Goal: Task Accomplishment & Management: Complete application form

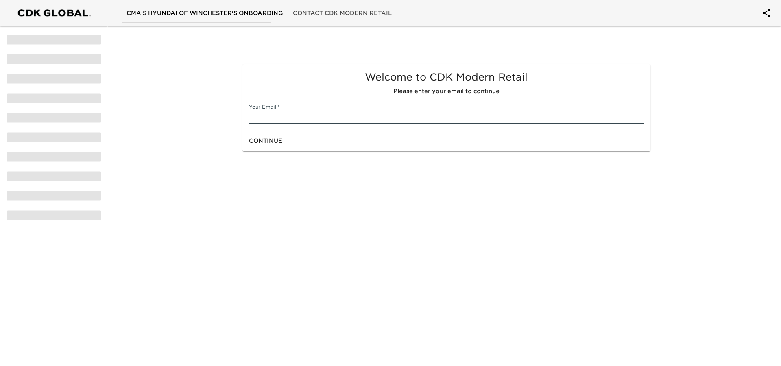
click at [323, 114] on input "text" at bounding box center [446, 117] width 395 height 13
type input "[EMAIL_ADDRESS][DOMAIN_NAME]"
click at [305, 147] on div "Continue" at bounding box center [447, 141] width 408 height 22
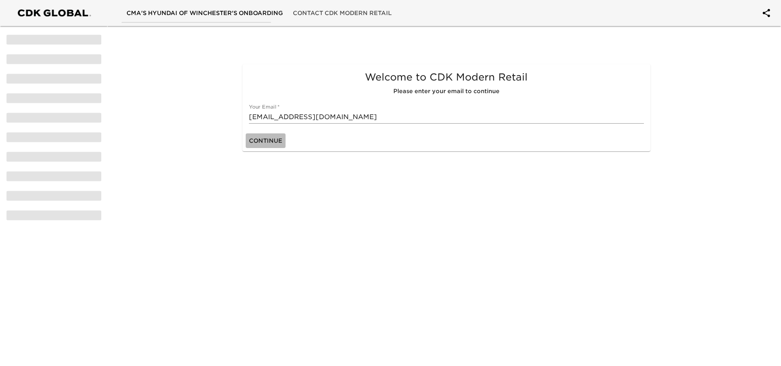
click at [269, 142] on span "Continue" at bounding box center [265, 141] width 33 height 10
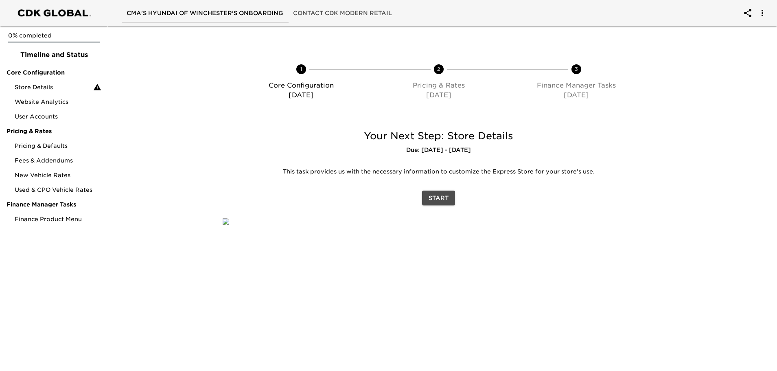
click at [433, 199] on span "Start" at bounding box center [438, 198] width 20 height 10
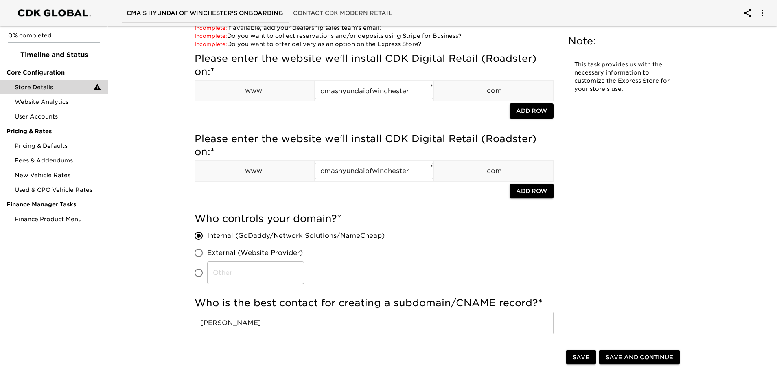
scroll to position [81, 0]
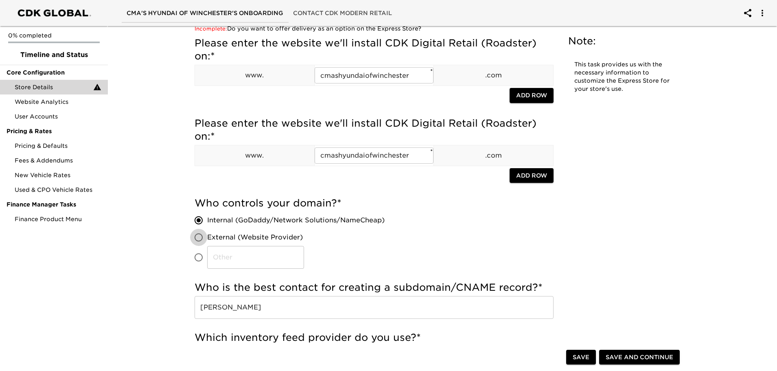
click at [198, 237] on input "External (Website Provider)" at bounding box center [198, 237] width 17 height 17
radio input "true"
click at [200, 221] on input "Internal (GoDaddy/Network Solutions/NameCheap)" at bounding box center [198, 220] width 17 height 17
radio input "true"
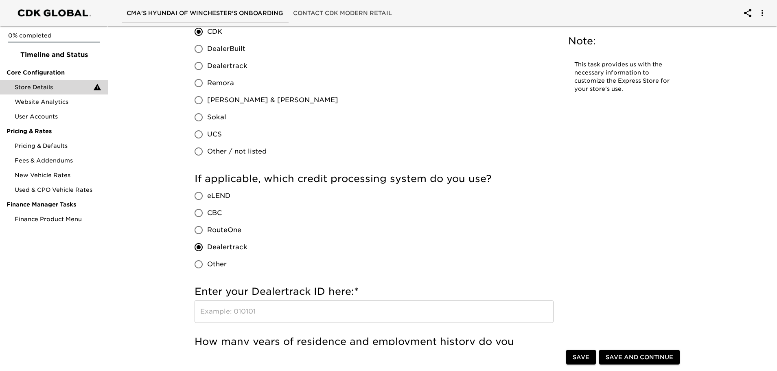
scroll to position [854, 0]
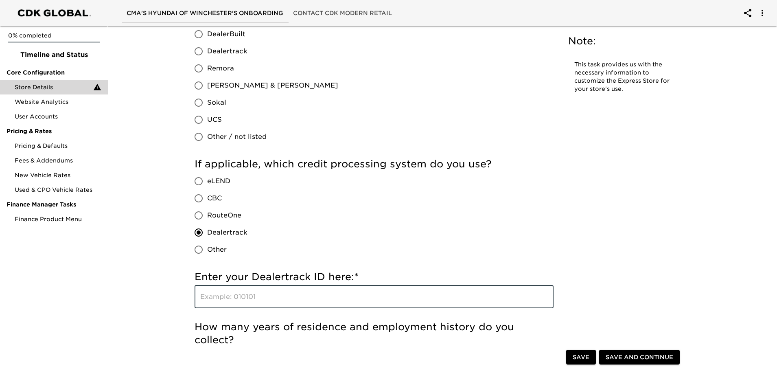
click at [221, 301] on input "text" at bounding box center [373, 296] width 359 height 23
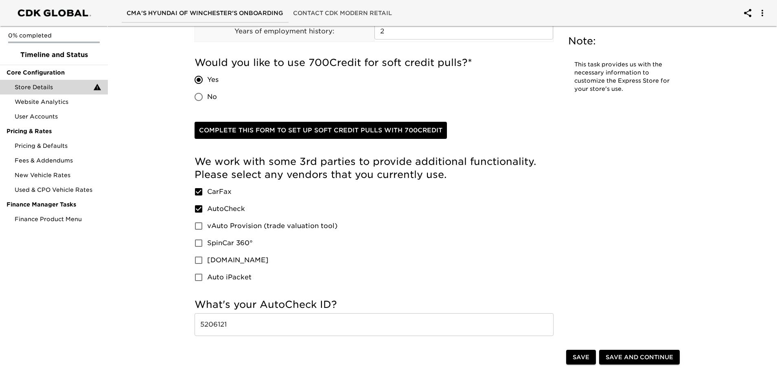
scroll to position [1221, 0]
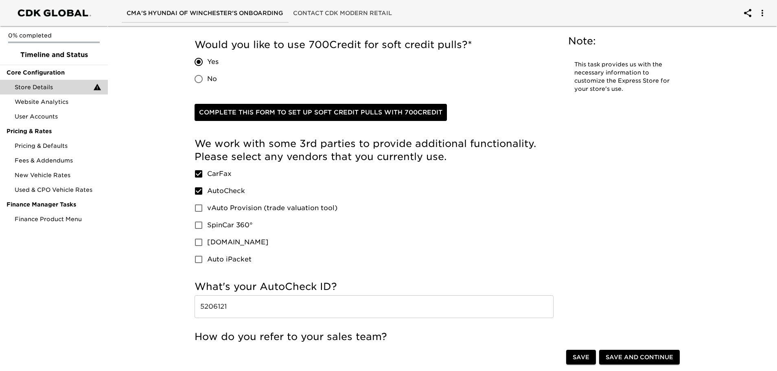
type input "341928"
click at [197, 208] on input "vAuto Provision (trade valuation tool)" at bounding box center [198, 207] width 17 height 17
checkbox input "true"
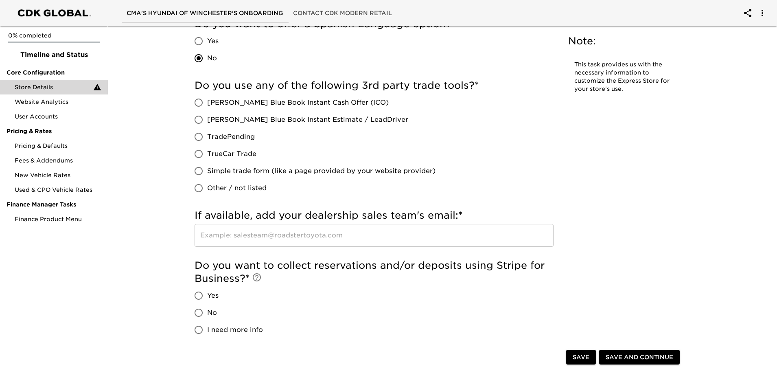
scroll to position [1709, 0]
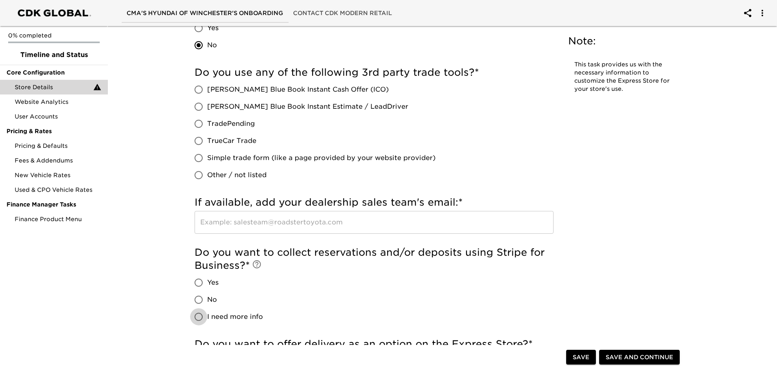
click at [195, 318] on input "I need more info" at bounding box center [198, 316] width 17 height 17
radio input "true"
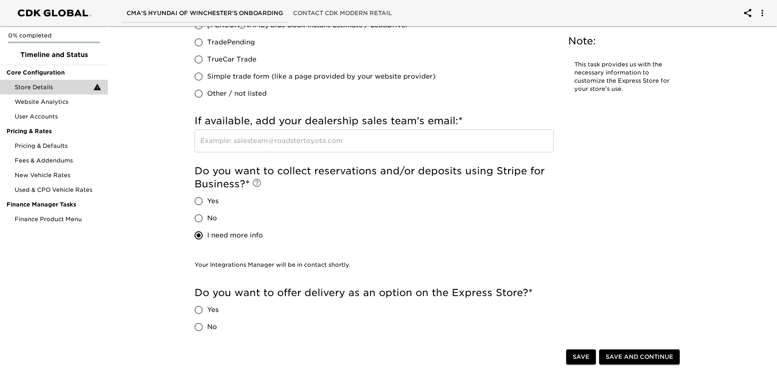
scroll to position [1831, 0]
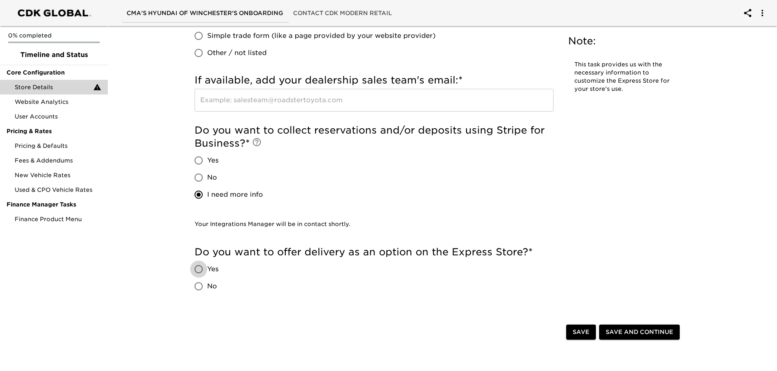
click at [199, 270] on input "Yes" at bounding box center [198, 268] width 17 height 17
radio input "true"
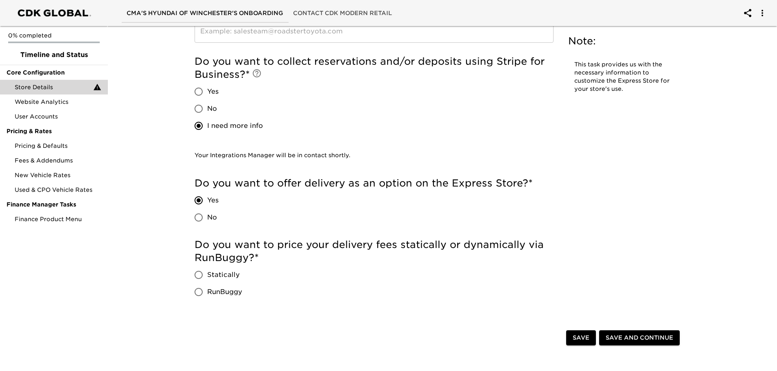
scroll to position [1920, 0]
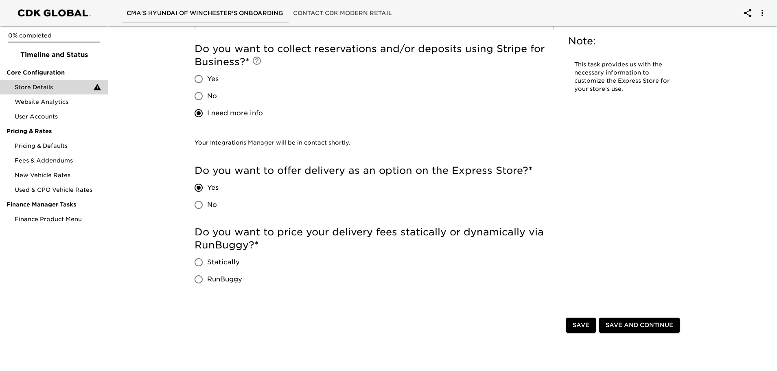
click at [196, 204] on input "No" at bounding box center [198, 204] width 17 height 17
radio input "true"
click at [196, 204] on input "No" at bounding box center [198, 204] width 17 height 17
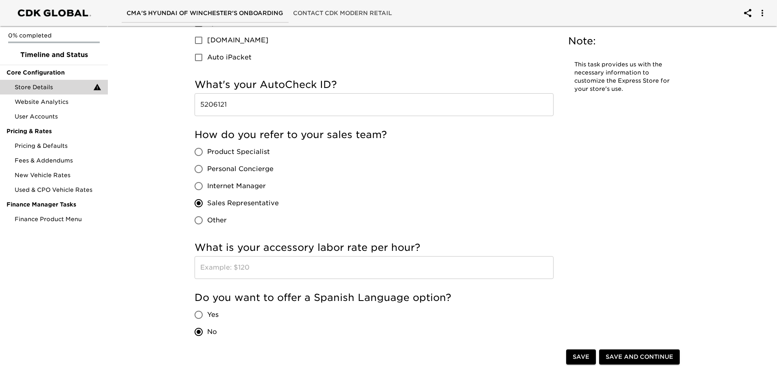
scroll to position [1424, 0]
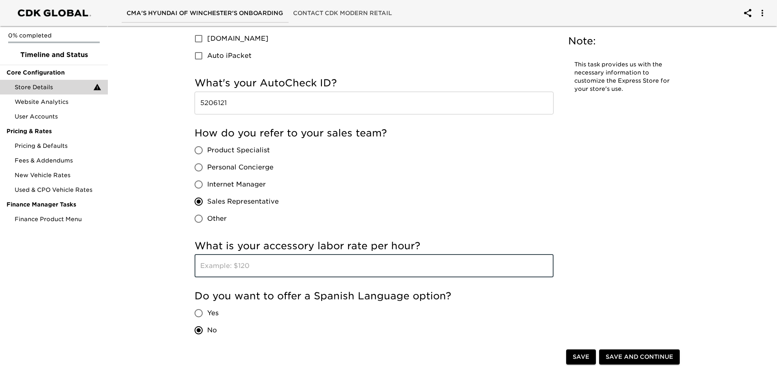
click at [264, 273] on input "text" at bounding box center [373, 265] width 359 height 23
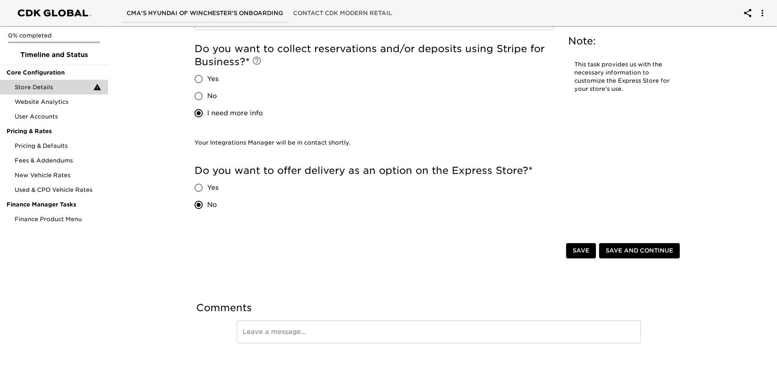
scroll to position [1923, 0]
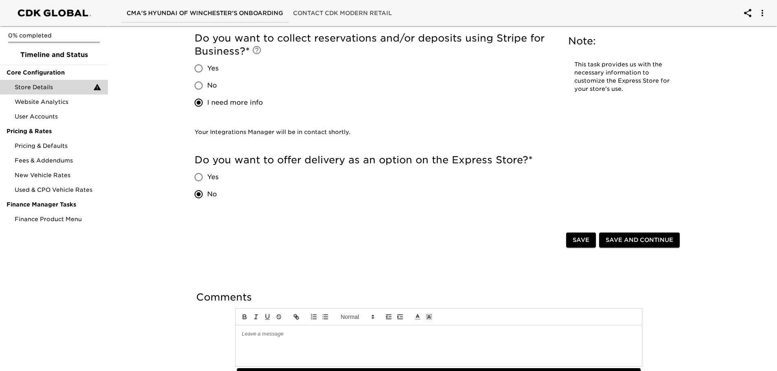
type input "120"
click at [272, 329] on div at bounding box center [439, 345] width 406 height 41
click at [631, 238] on span "Save and Continue" at bounding box center [639, 240] width 68 height 10
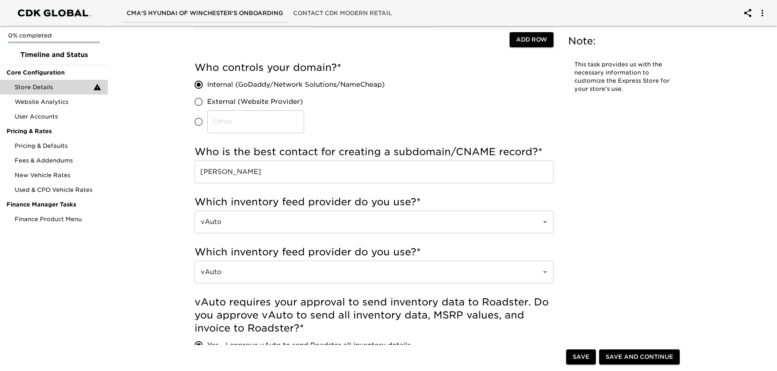
scroll to position [203, 0]
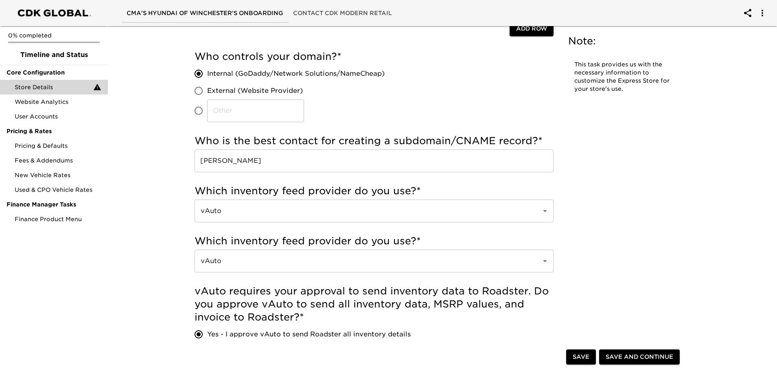
click at [580, 353] on span "Save" at bounding box center [580, 357] width 17 height 10
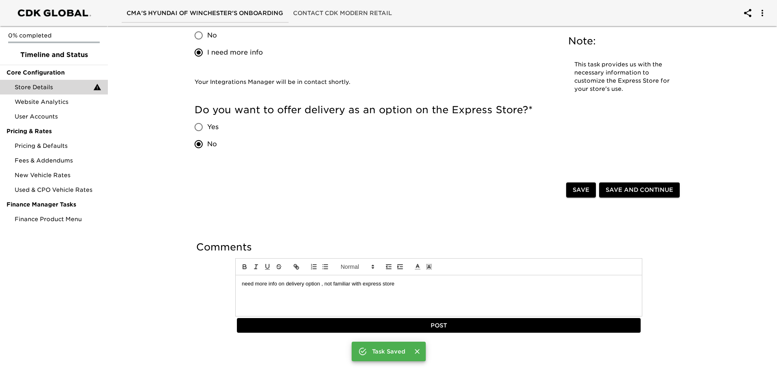
click at [571, 189] on button "Save" at bounding box center [581, 189] width 30 height 15
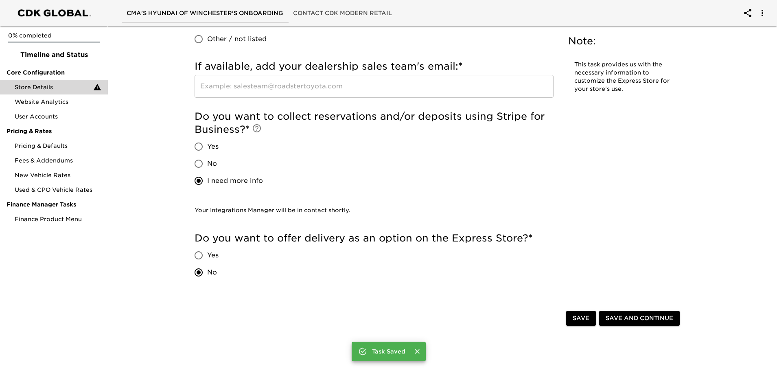
scroll to position [1786, 0]
